Goal: Transaction & Acquisition: Obtain resource

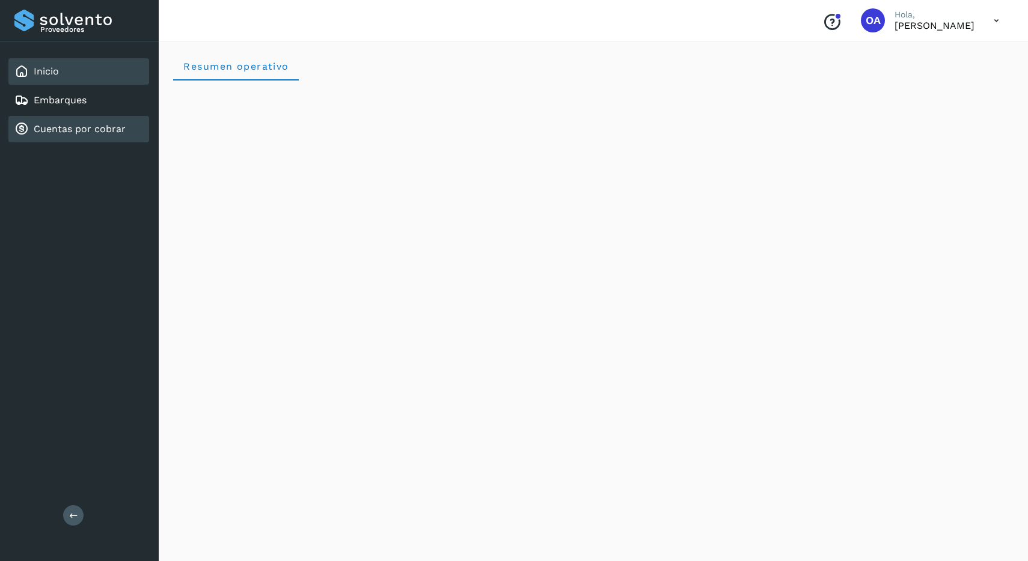
click at [109, 129] on link "Cuentas por cobrar" at bounding box center [80, 128] width 92 height 11
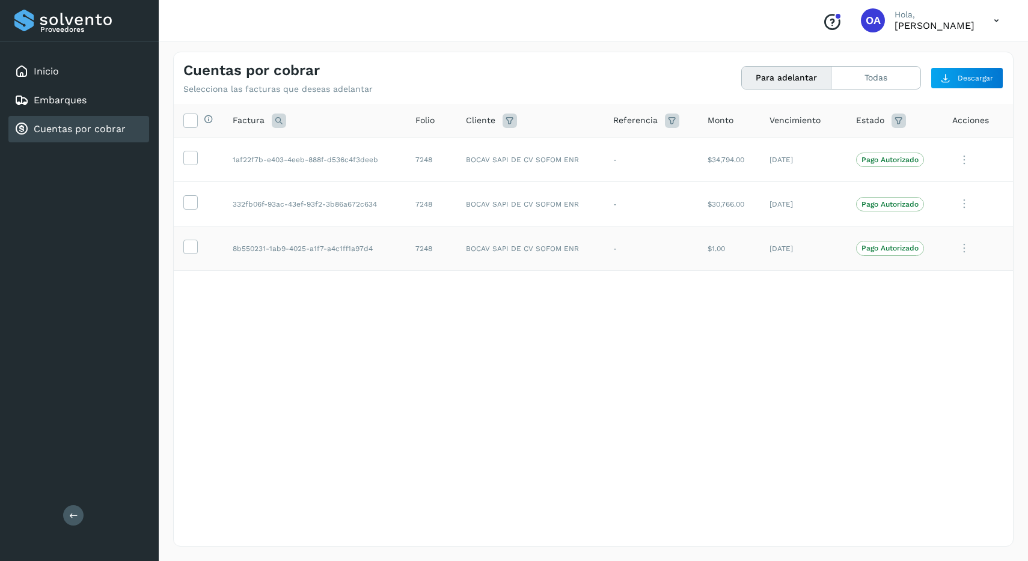
click at [333, 247] on td "8b550231-1ab9-4025-a1f7-a4c1ff1a97d4" at bounding box center [314, 249] width 183 height 44
copy td "8b550231-1ab9-4025-a1f7-a4c1ff1a97d4"
click at [424, 261] on td "7248" at bounding box center [431, 249] width 50 height 44
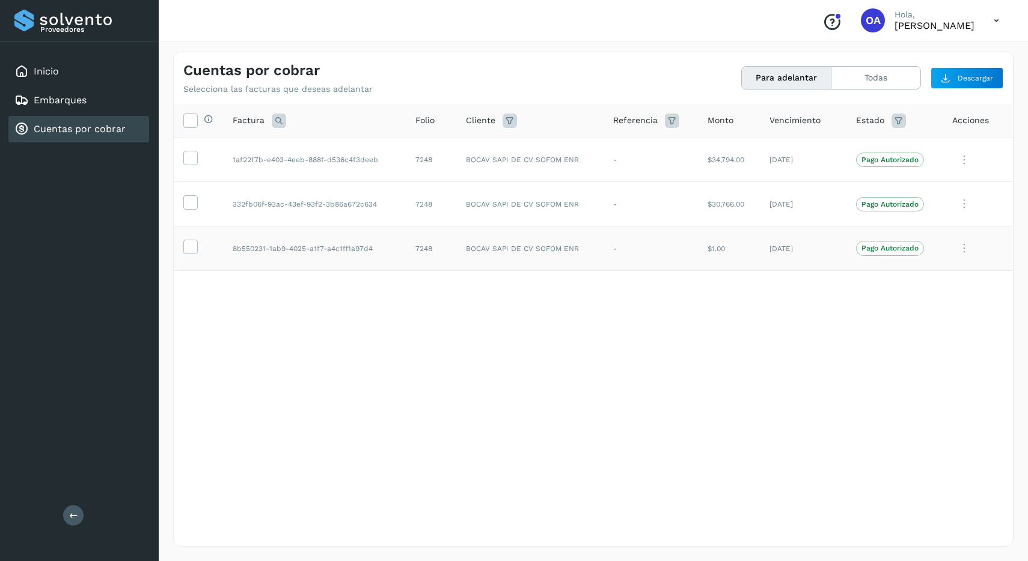
click at [198, 247] on td at bounding box center [198, 249] width 49 height 44
click at [190, 248] on icon at bounding box center [190, 246] width 13 height 13
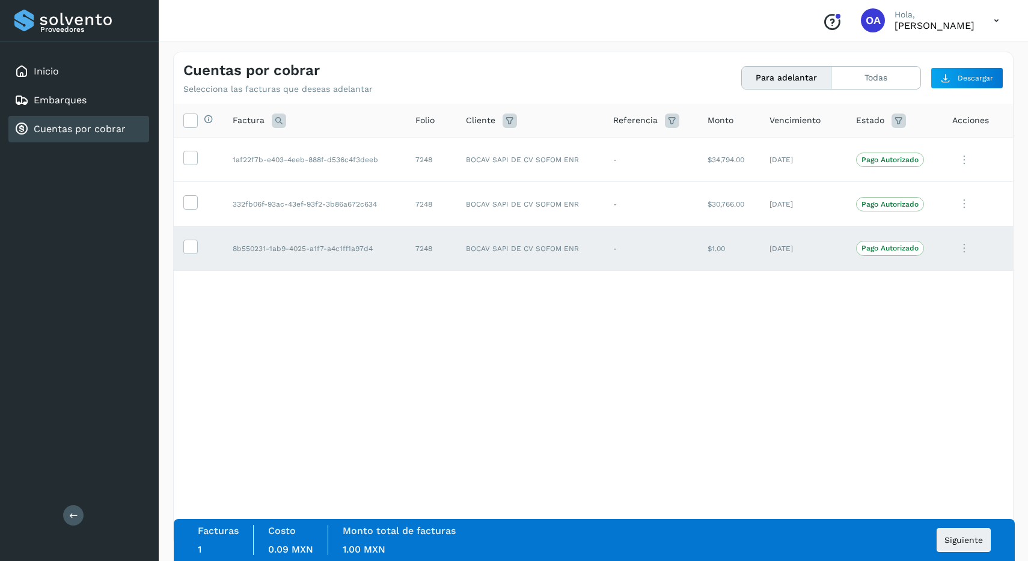
click at [953, 527] on div "Facturas 1 Costo 0.09 MXN Monto total de facturas 1.00 MXN Siguiente" at bounding box center [594, 540] width 793 height 30
click at [954, 537] on span "Siguiente" at bounding box center [963, 540] width 38 height 8
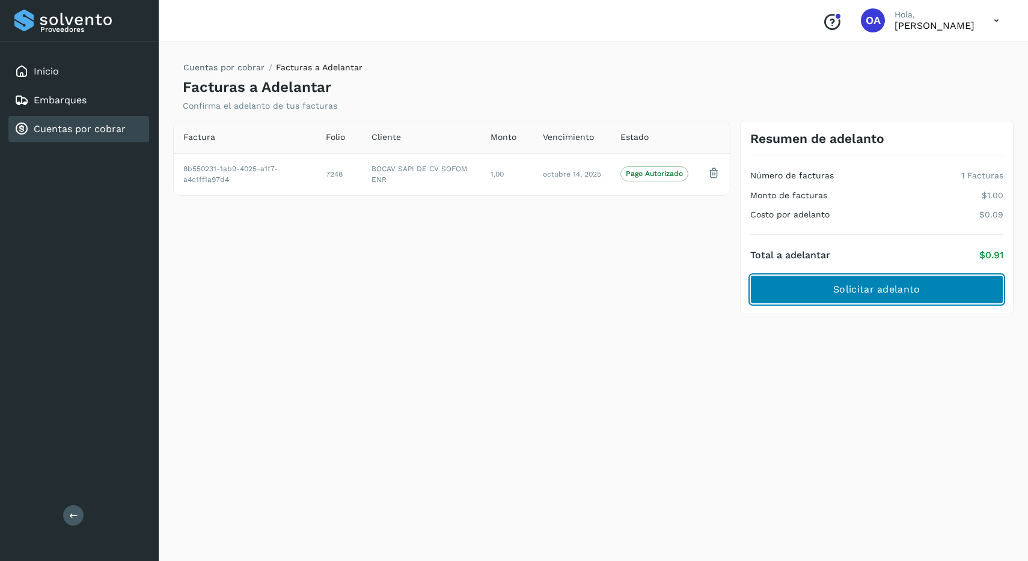
click at [822, 293] on button "Solicitar adelanto" at bounding box center [876, 289] width 253 height 29
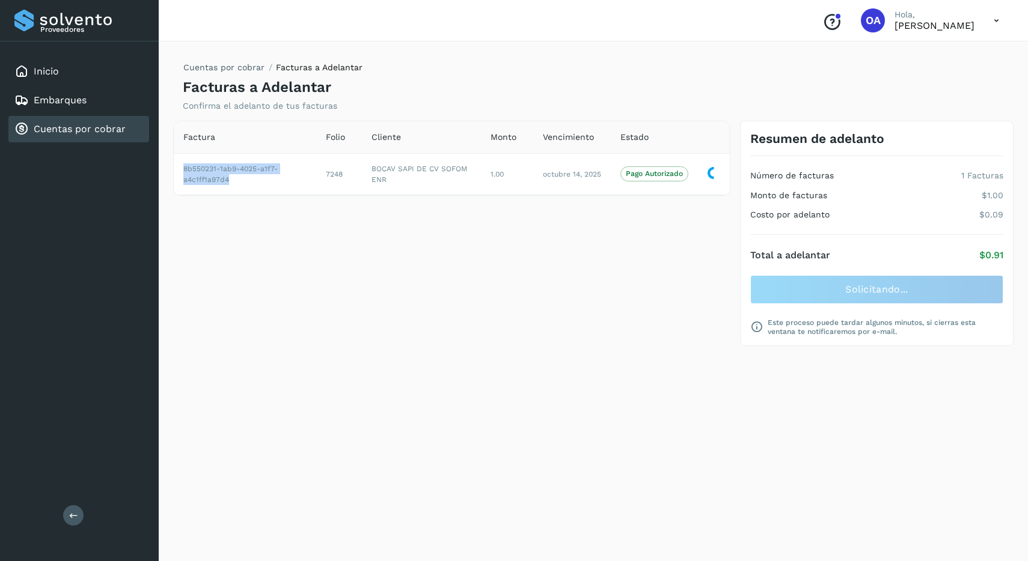
drag, startPoint x: 231, startPoint y: 178, endPoint x: 163, endPoint y: 166, distance: 68.9
click at [163, 166] on div "Cuentas por cobrar Facturas a Adelantar Facturas a Adelantar Confirma el adelan…" at bounding box center [593, 299] width 869 height 524
copy table "Factura Folio Cliente Monto Vencimiento Estado 8b550231-1ab9-4025-a1f7-a4c1ff1a…"
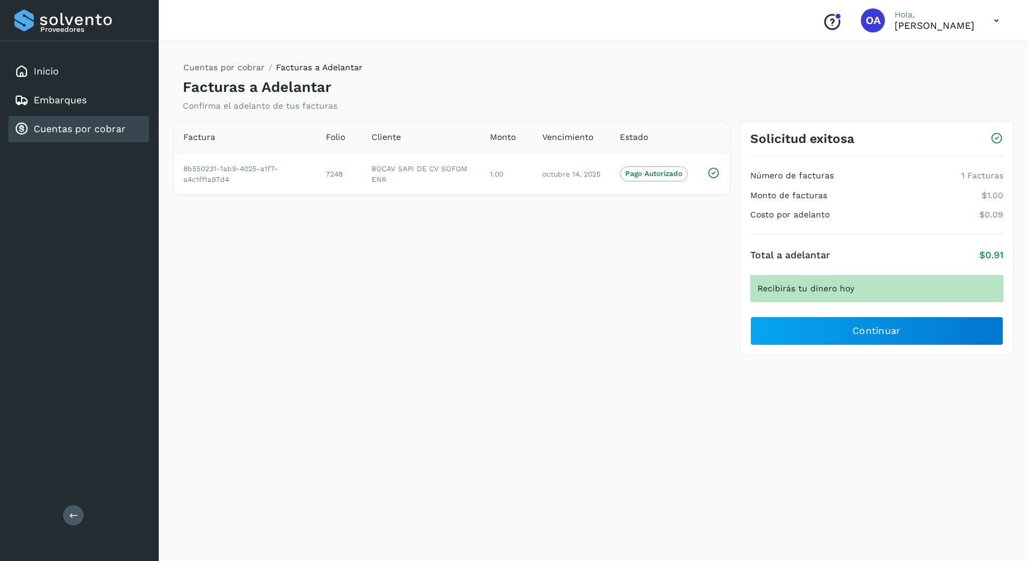
click at [521, 264] on div "Factura Folio Cliente Monto Vencimiento Estado 8b550231-1ab9-4025-a1f7-a4c1ff1a…" at bounding box center [451, 239] width 567 height 236
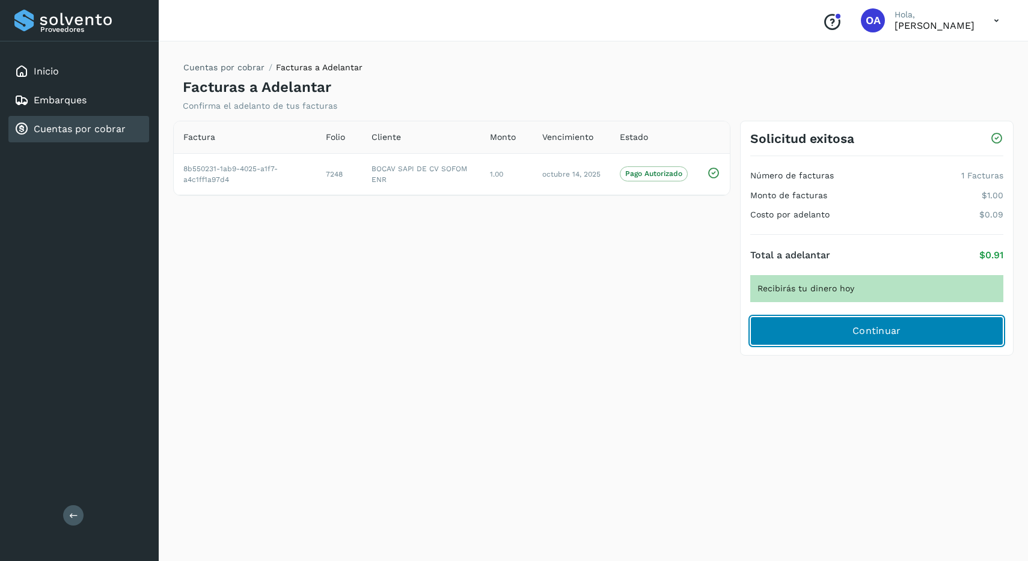
click at [841, 332] on button "Continuar" at bounding box center [876, 331] width 253 height 29
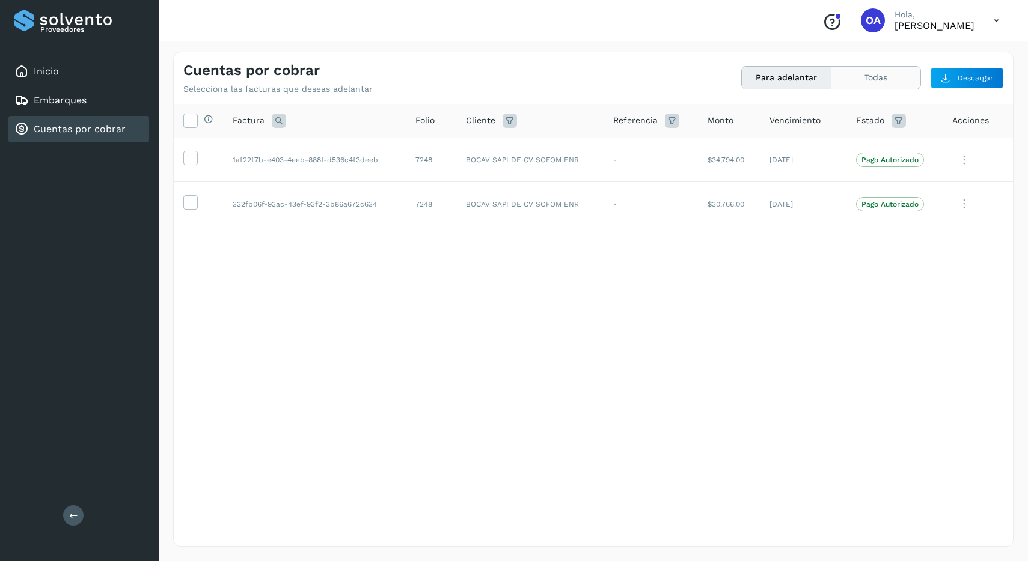
click at [858, 88] on button "Todas" at bounding box center [875, 78] width 89 height 22
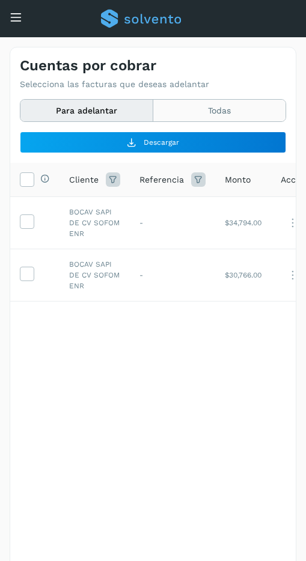
click at [245, 106] on button "Todas" at bounding box center [219, 111] width 132 height 22
